Goal: Task Accomplishment & Management: Complete application form

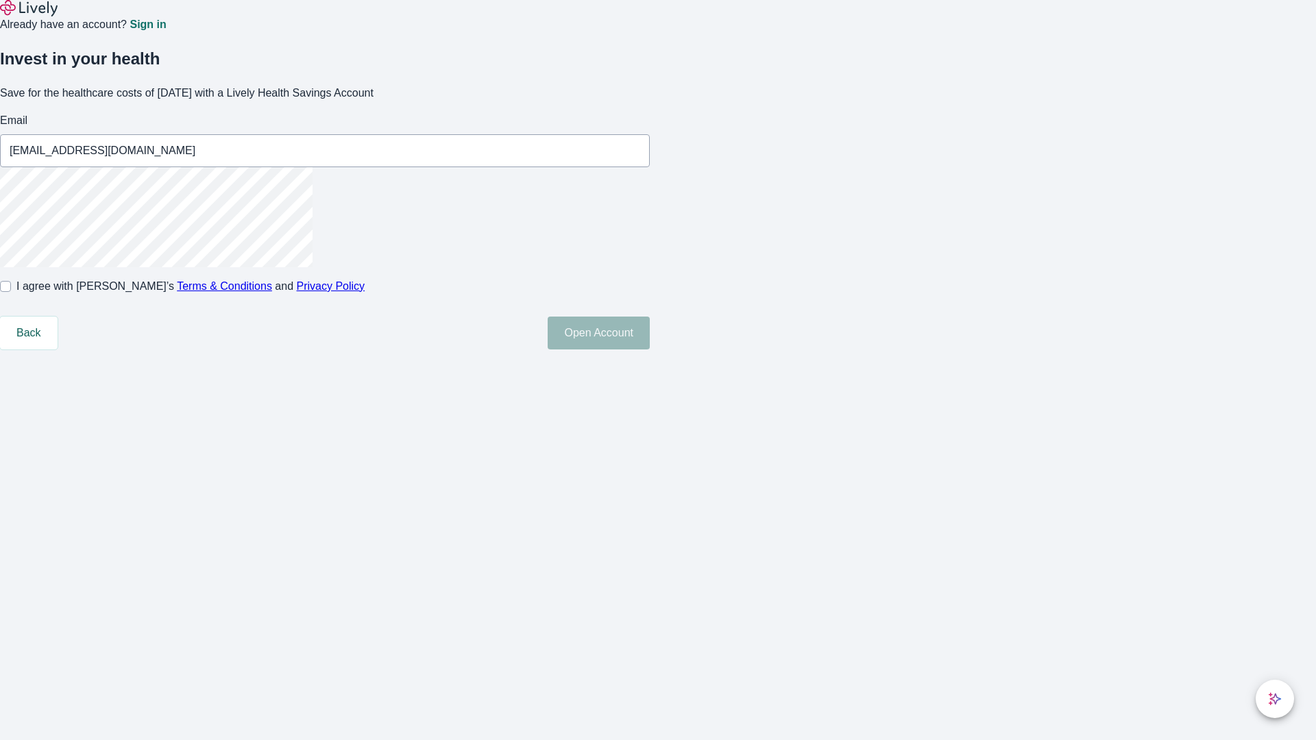
click at [11, 292] on input "I agree with Lively’s Terms & Conditions and Privacy Policy" at bounding box center [5, 286] width 11 height 11
checkbox input "true"
click at [650, 350] on button "Open Account" at bounding box center [599, 333] width 102 height 33
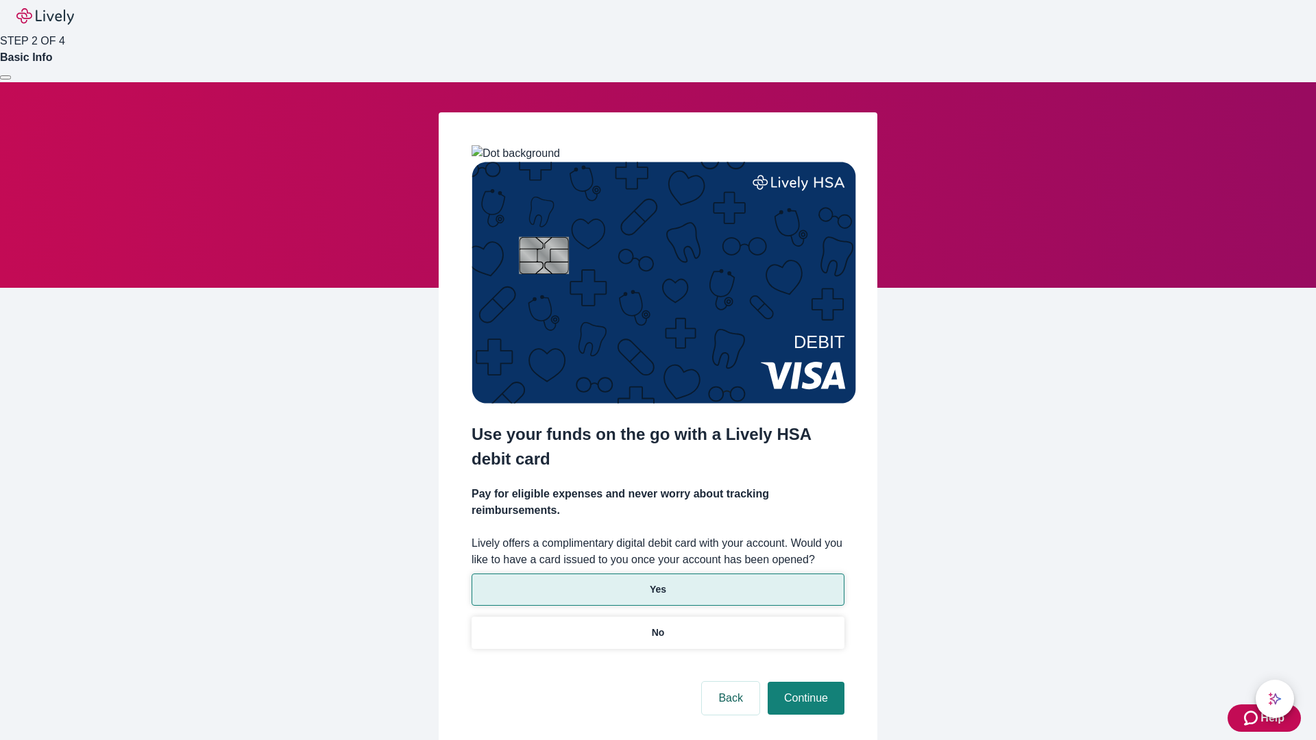
click at [658, 583] on p "Yes" at bounding box center [658, 590] width 16 height 14
click at [804, 682] on button "Continue" at bounding box center [806, 698] width 77 height 33
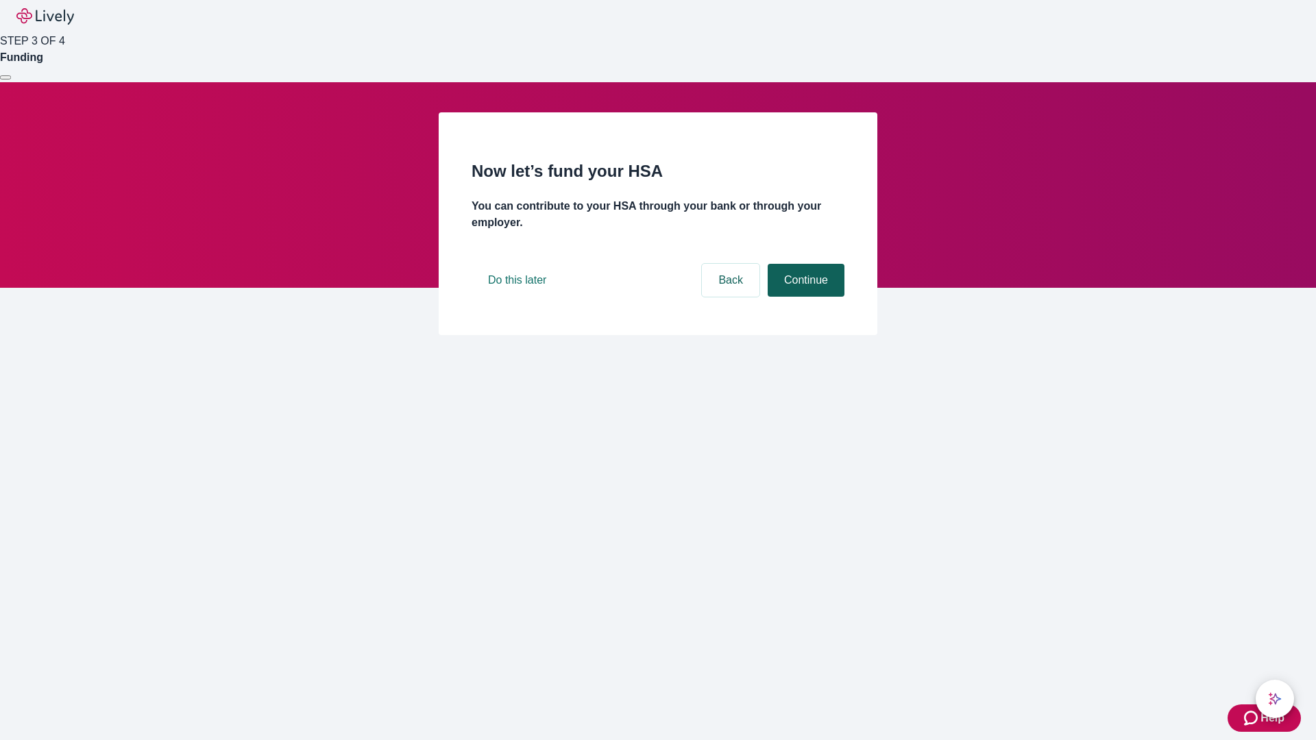
click at [804, 297] on button "Continue" at bounding box center [806, 280] width 77 height 33
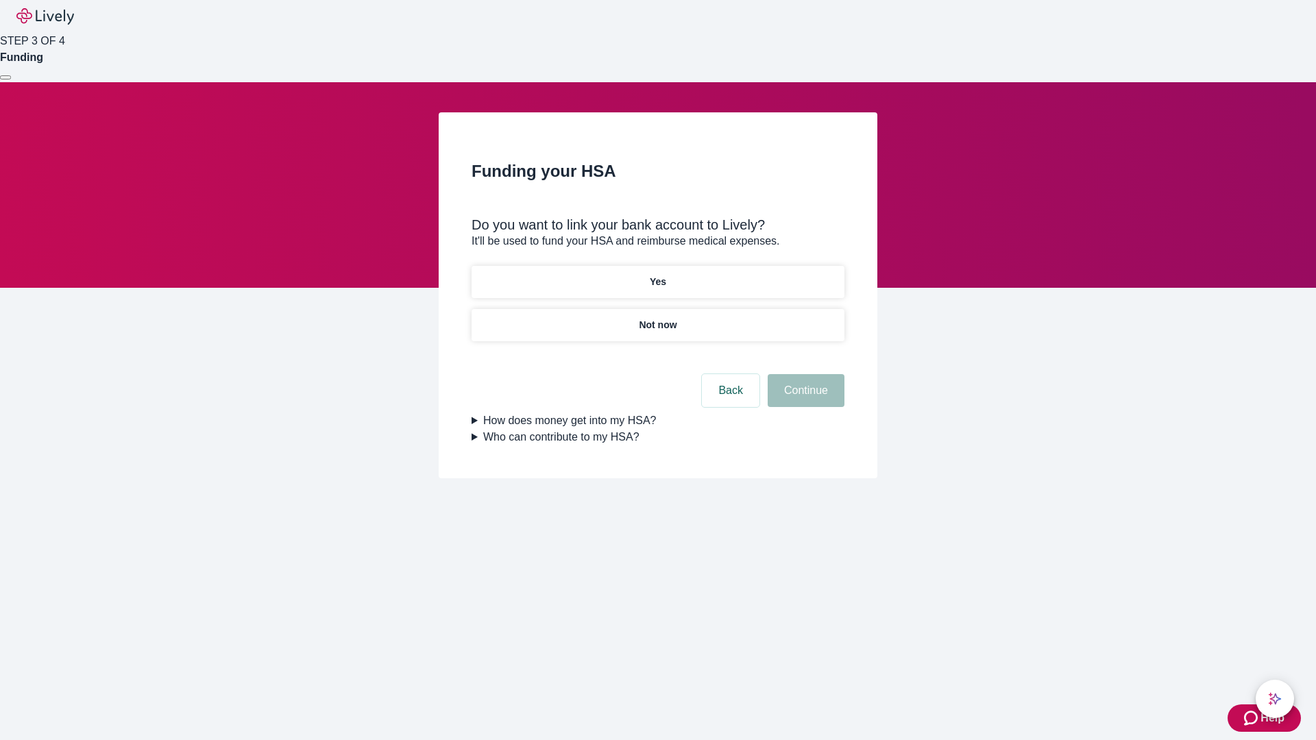
click at [658, 318] on p "Not now" at bounding box center [658, 325] width 38 height 14
click at [804, 399] on button "Continue" at bounding box center [806, 390] width 77 height 33
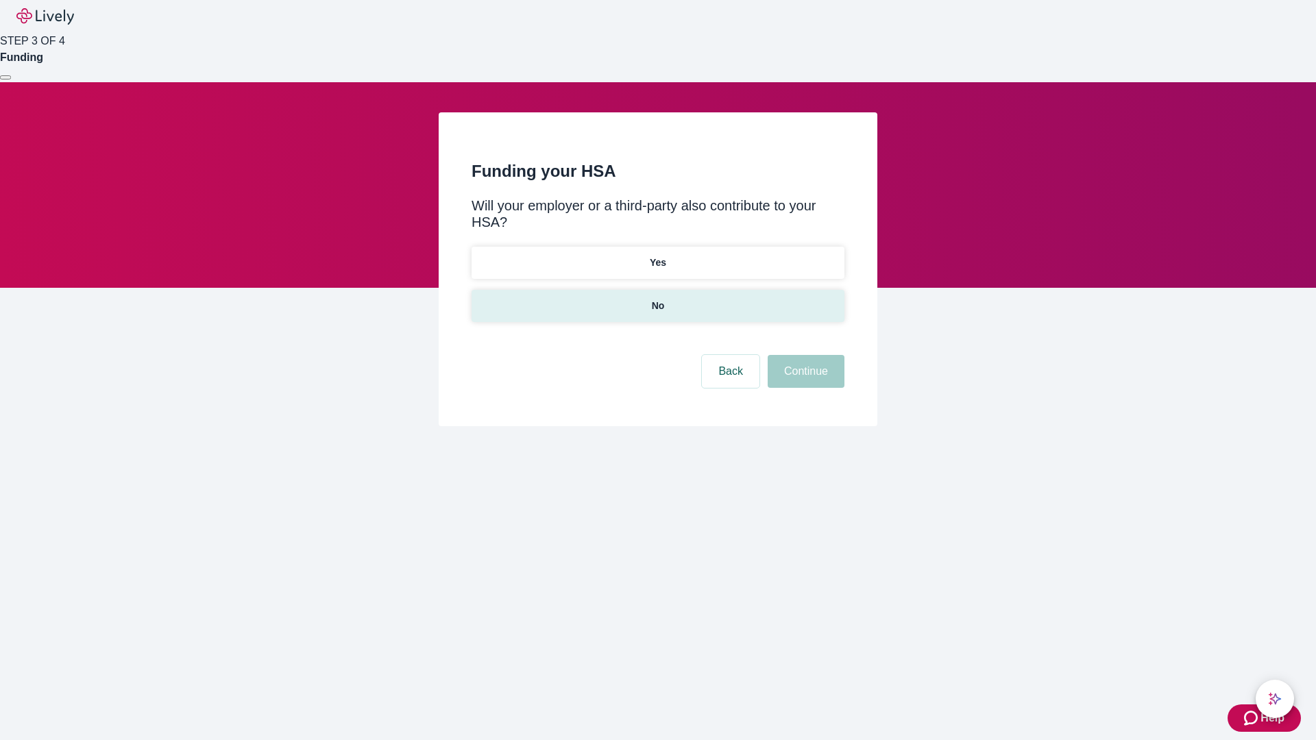
click at [658, 299] on p "No" at bounding box center [658, 306] width 13 height 14
click at [804, 355] on button "Continue" at bounding box center [806, 371] width 77 height 33
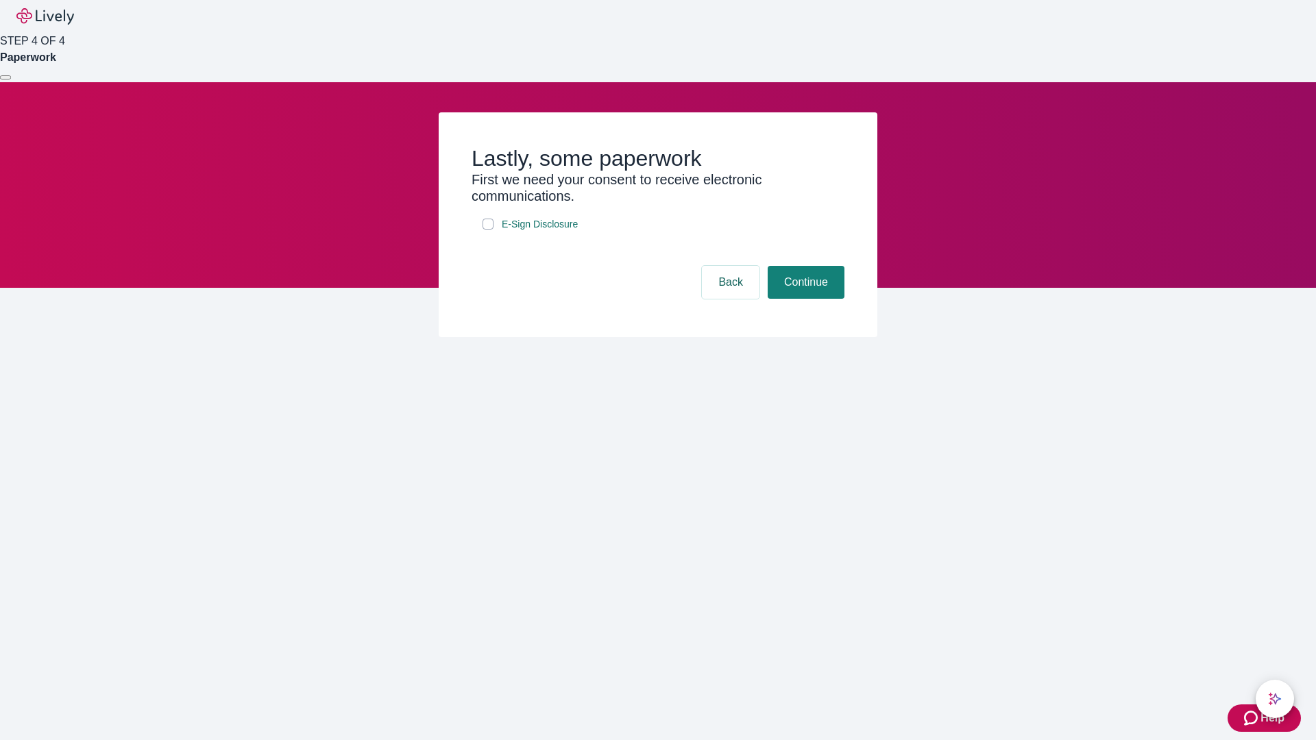
click at [488, 230] on input "E-Sign Disclosure" at bounding box center [488, 224] width 11 height 11
checkbox input "true"
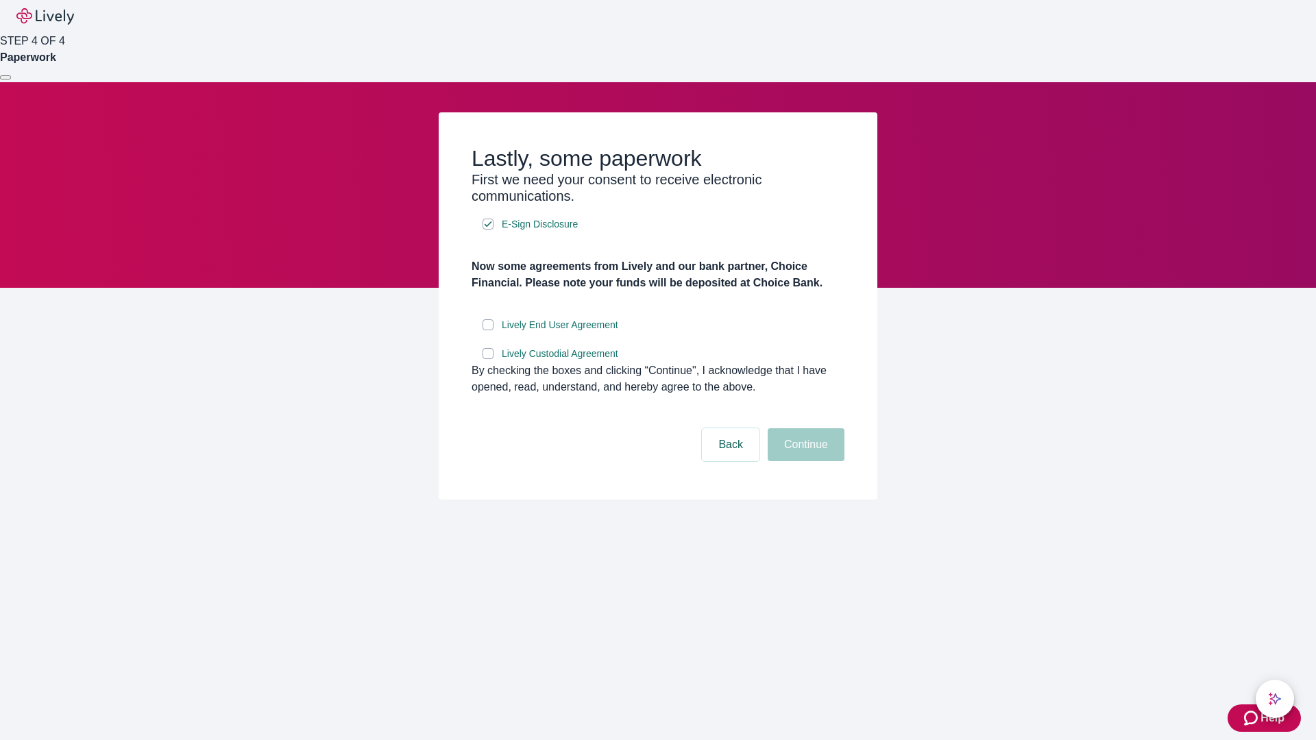
click at [488, 330] on input "Lively End User Agreement" at bounding box center [488, 324] width 11 height 11
checkbox input "true"
click at [488, 359] on input "Lively Custodial Agreement" at bounding box center [488, 353] width 11 height 11
checkbox input "true"
click at [804, 461] on button "Continue" at bounding box center [806, 445] width 77 height 33
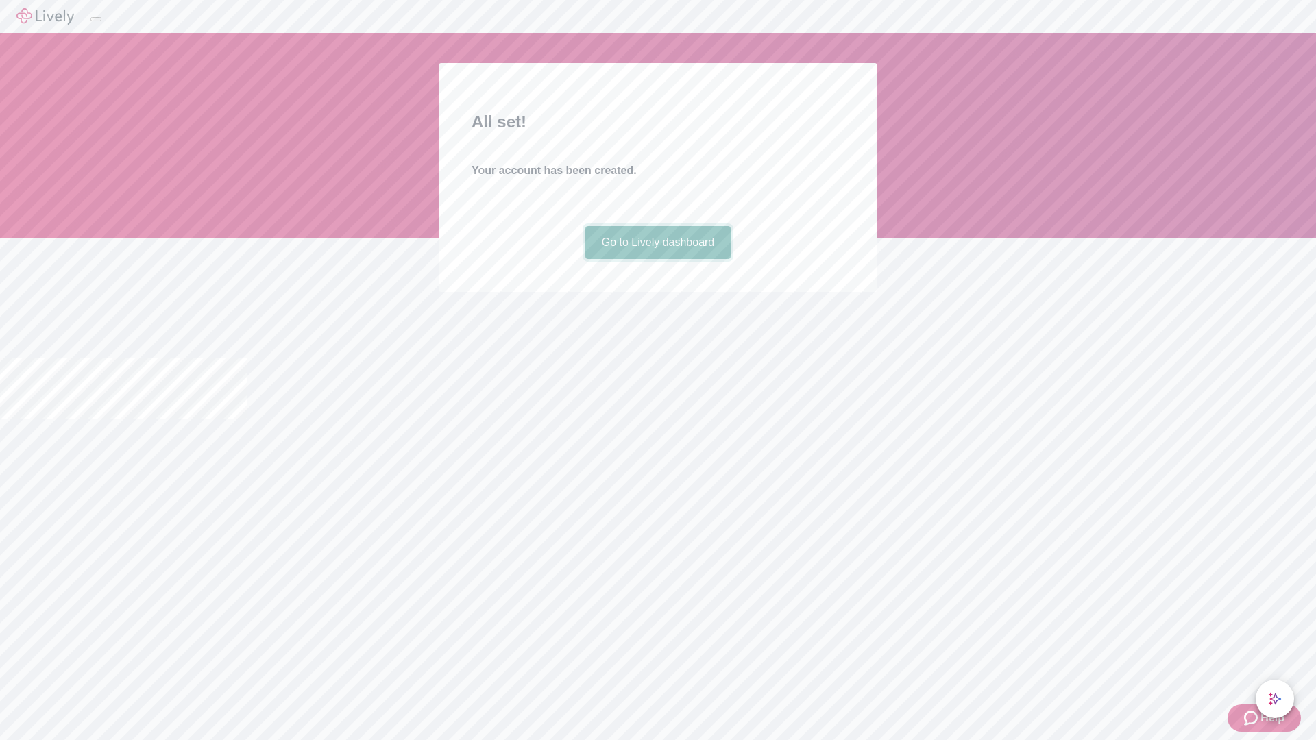
click at [658, 259] on link "Go to Lively dashboard" at bounding box center [659, 242] width 146 height 33
